Goal: Task Accomplishment & Management: Use online tool/utility

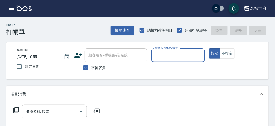
click at [168, 55] on input "服務人員姓名/編號" at bounding box center [178, 55] width 49 height 9
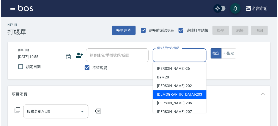
scroll to position [57, 0]
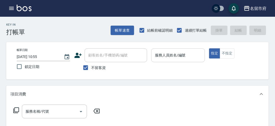
click at [193, 58] on input "服務人員姓名/編號" at bounding box center [178, 55] width 49 height 9
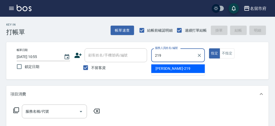
type input "[PERSON_NAME]-219"
type button "true"
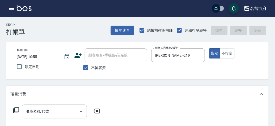
click at [13, 110] on icon at bounding box center [16, 110] width 6 height 6
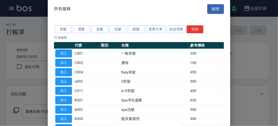
click at [114, 33] on div "剪髮 燙髮 染髮 洗髮 護髮 貴賓卡劵 頭皮理療 清除" at bounding box center [139, 30] width 170 height 10
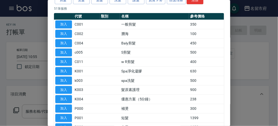
scroll to position [0, 0]
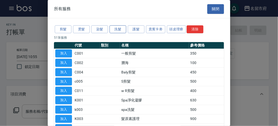
click at [119, 29] on button "洗髮" at bounding box center [117, 29] width 17 height 8
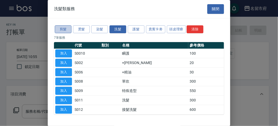
click at [64, 32] on button "剪髮" at bounding box center [63, 29] width 17 height 8
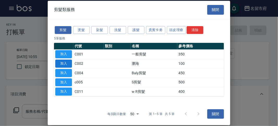
click at [62, 64] on button "加入" at bounding box center [63, 63] width 17 height 8
type input "瀏海(C002)"
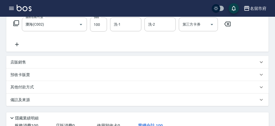
scroll to position [116, 0]
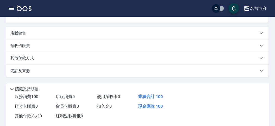
type input "[DATE] 11:21"
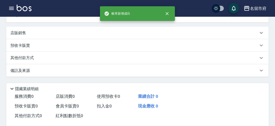
scroll to position [0, 0]
